Goal: Information Seeking & Learning: Learn about a topic

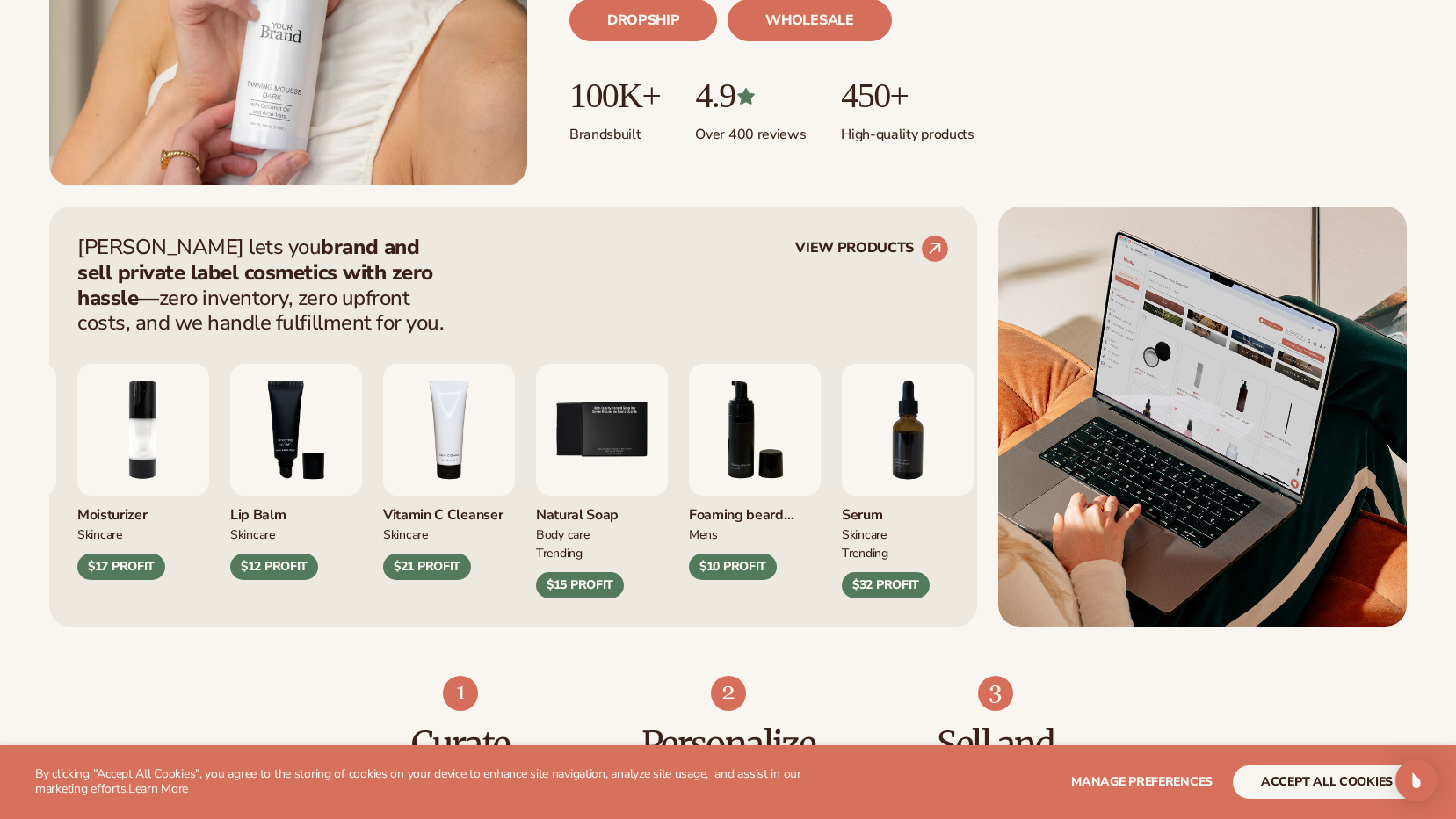
scroll to position [616, 0]
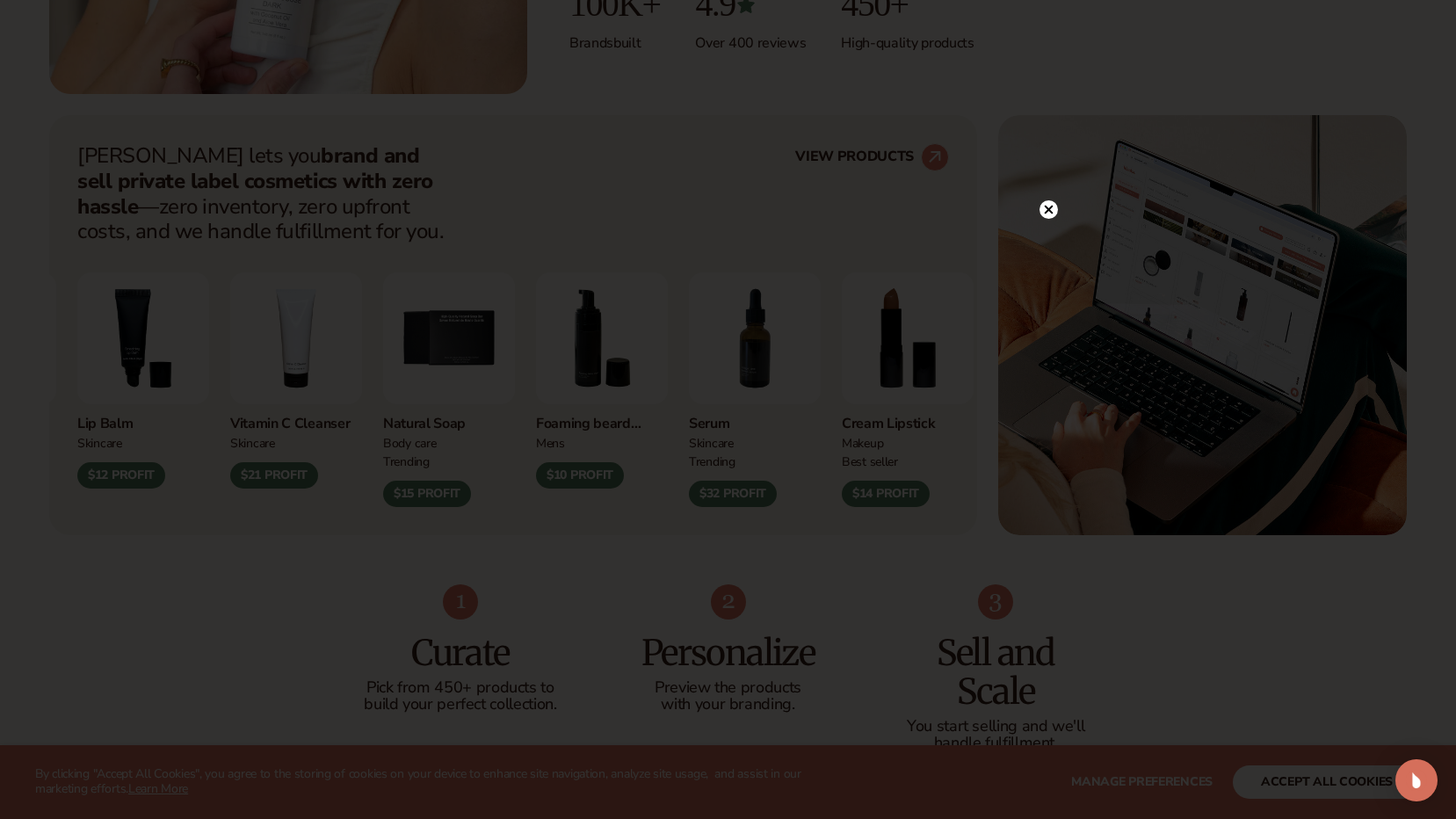
click at [1043, 210] on circle at bounding box center [1048, 209] width 18 height 18
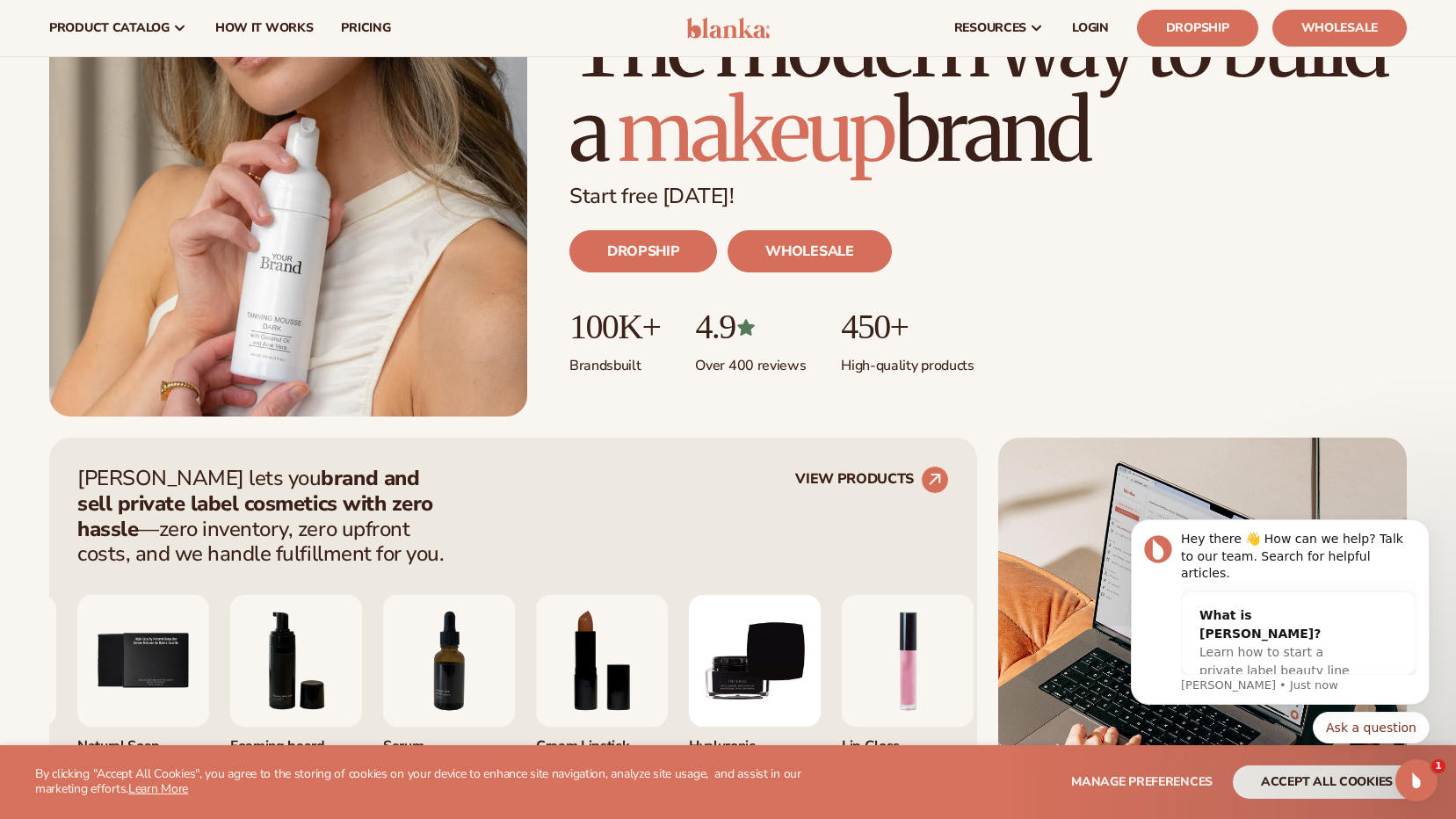
scroll to position [0, 0]
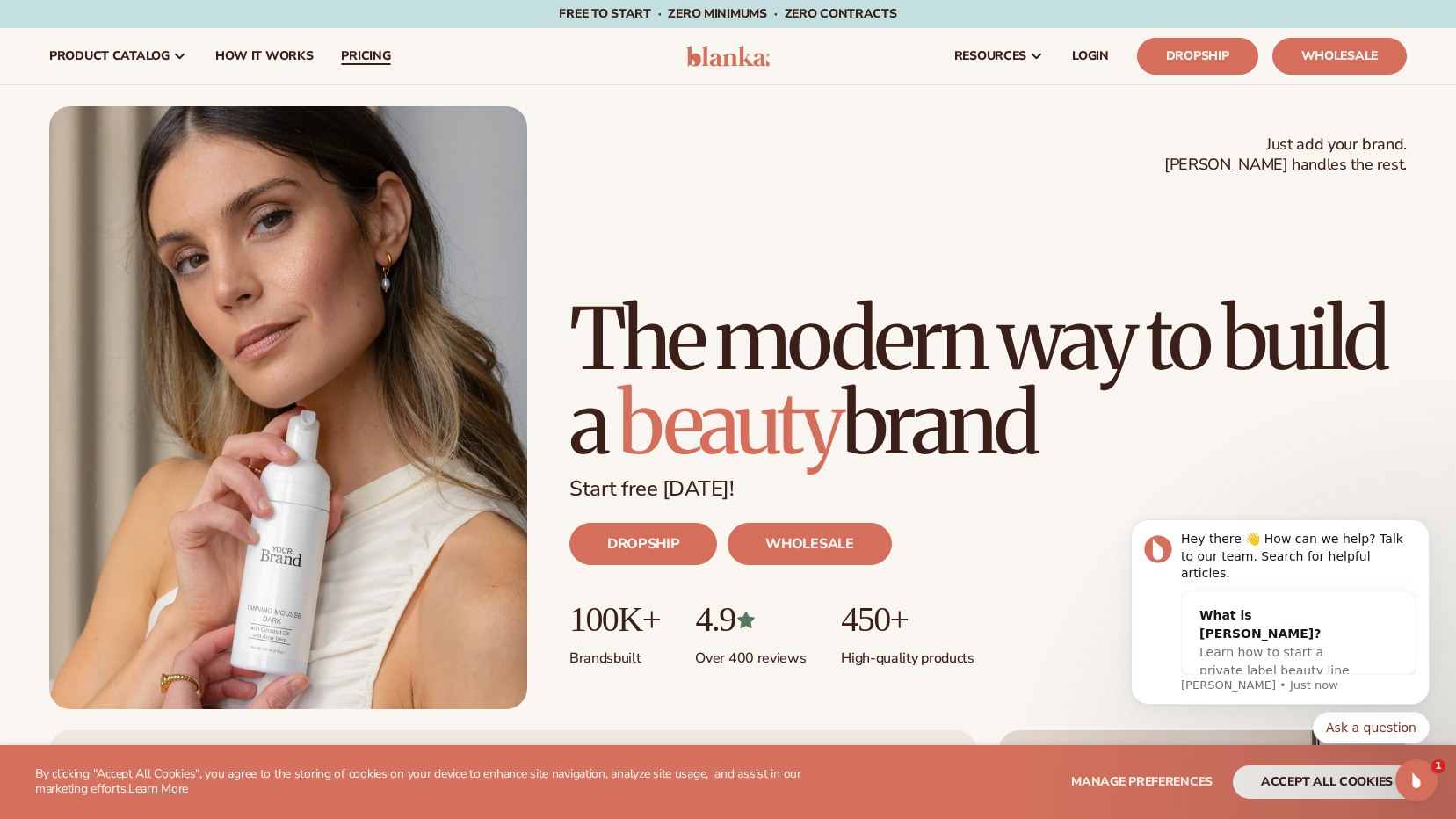
click at [351, 62] on span "pricing" at bounding box center [365, 56] width 50 height 14
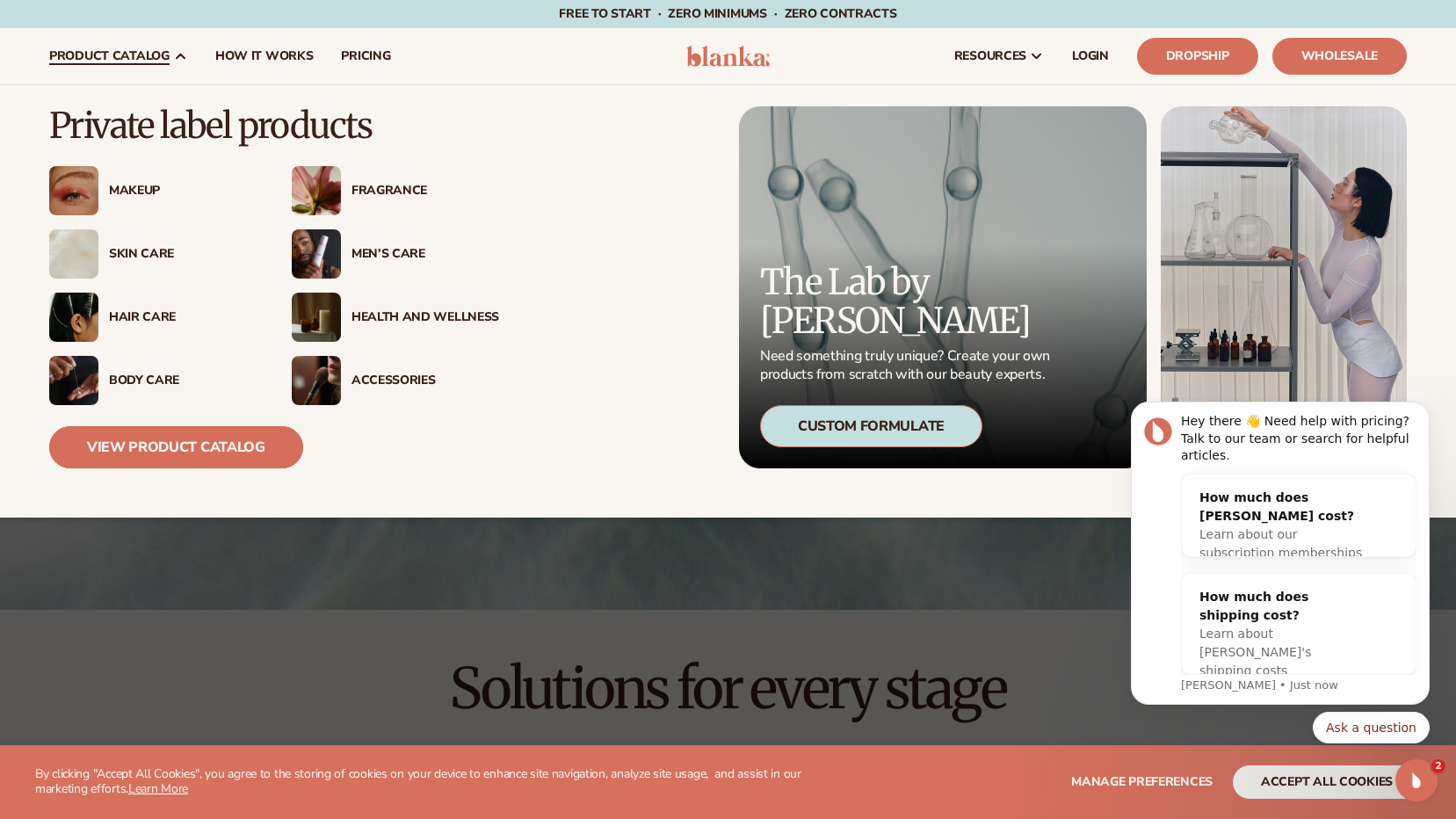
click at [189, 440] on link "View Product Catalog" at bounding box center [177, 448] width 254 height 42
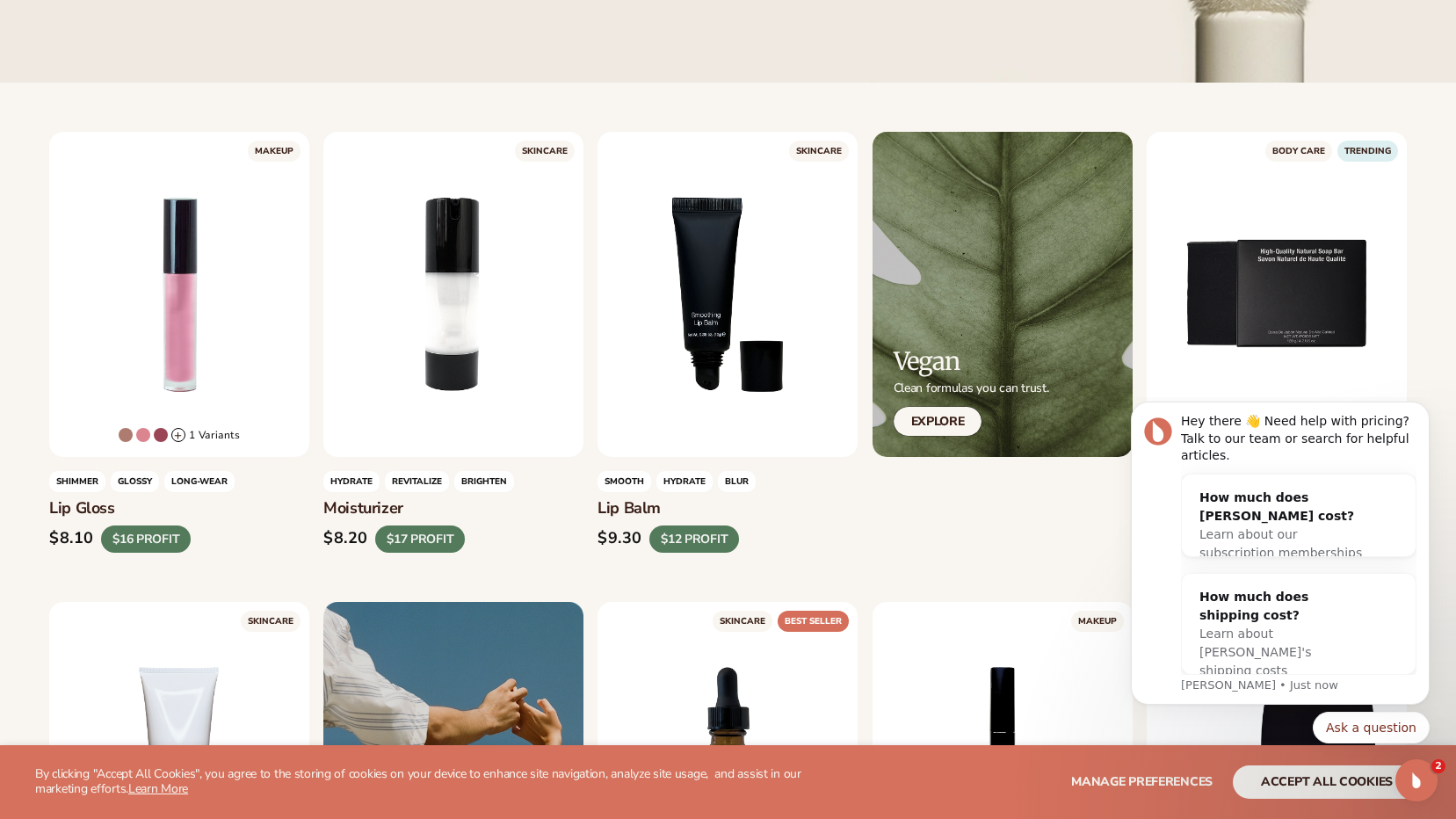
scroll to position [439, 0]
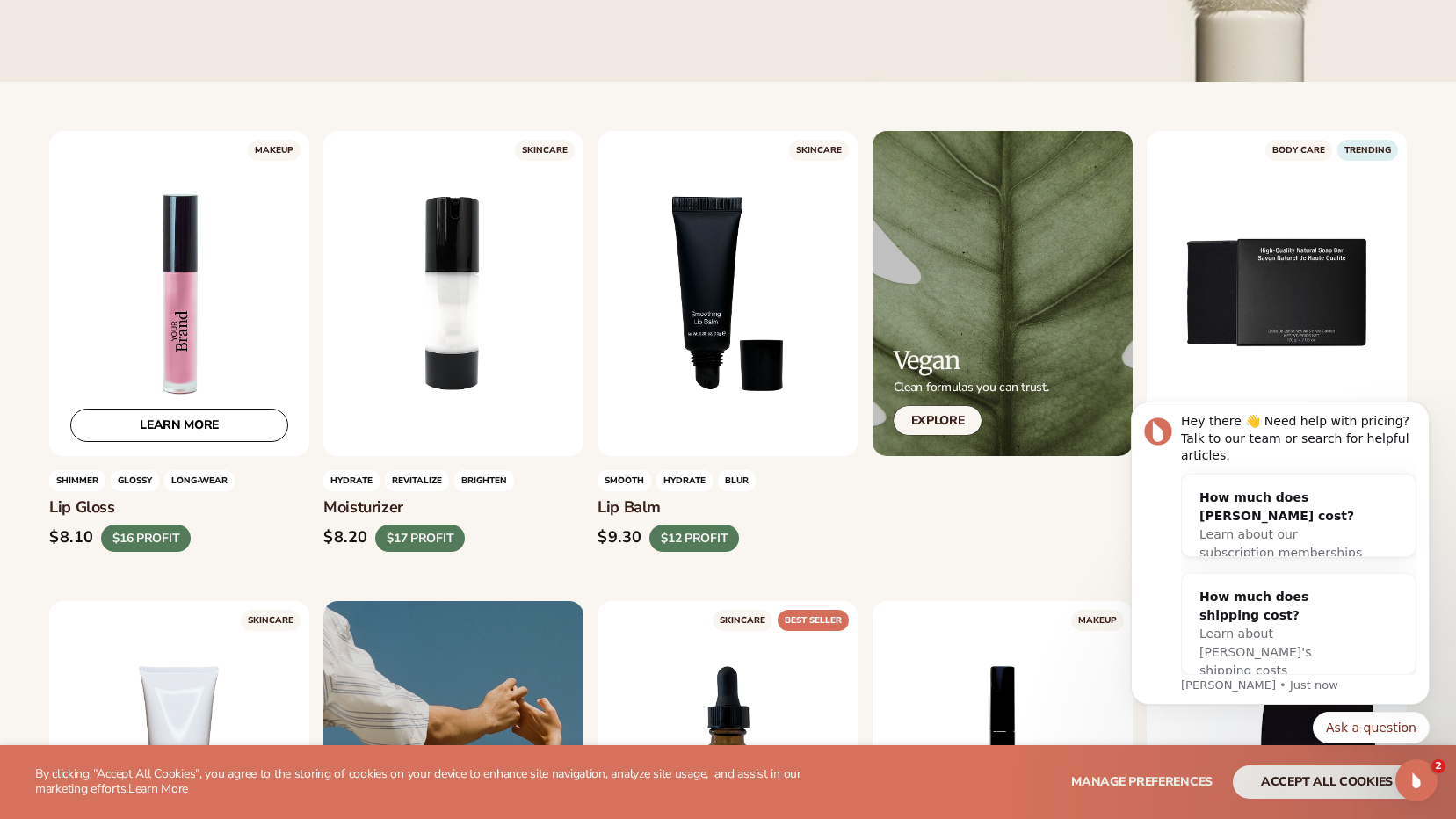
click at [180, 347] on div "LEARN MORE" at bounding box center [179, 293] width 260 height 326
click at [169, 419] on link "LEARN MORE" at bounding box center [179, 425] width 218 height 33
